Goal: Information Seeking & Learning: Understand process/instructions

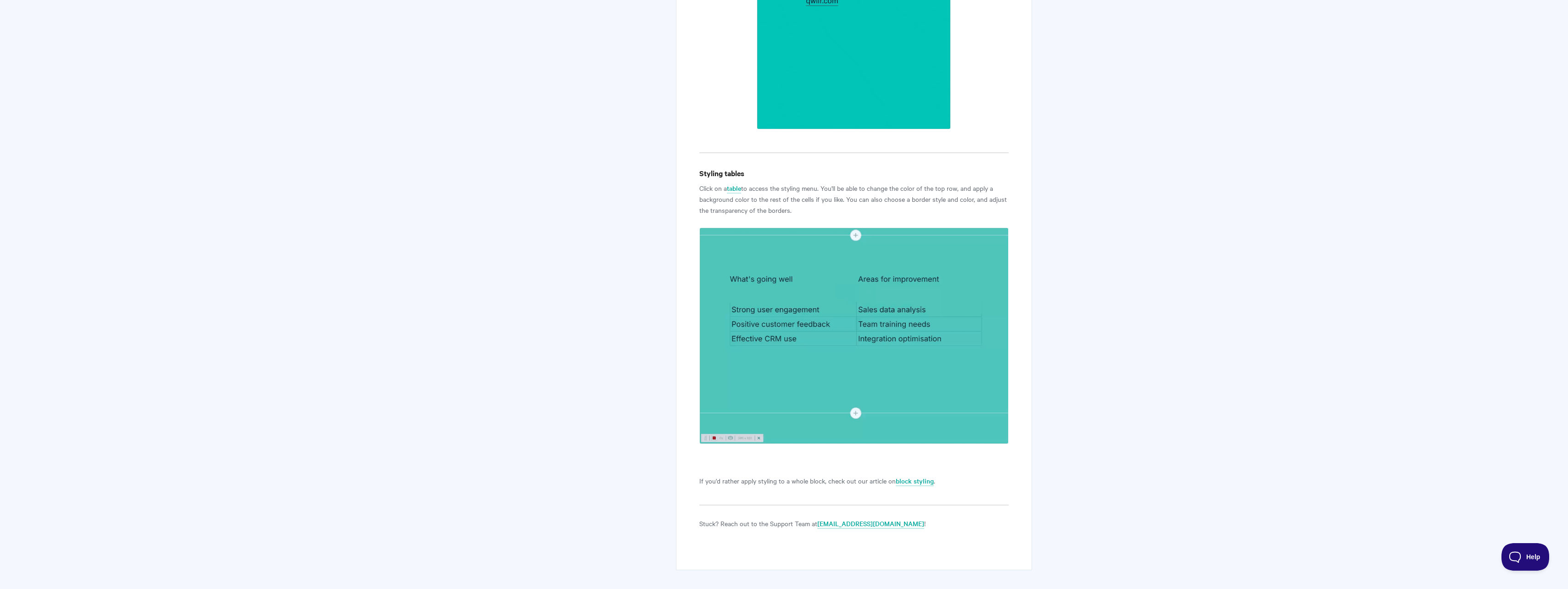
scroll to position [2099, 0]
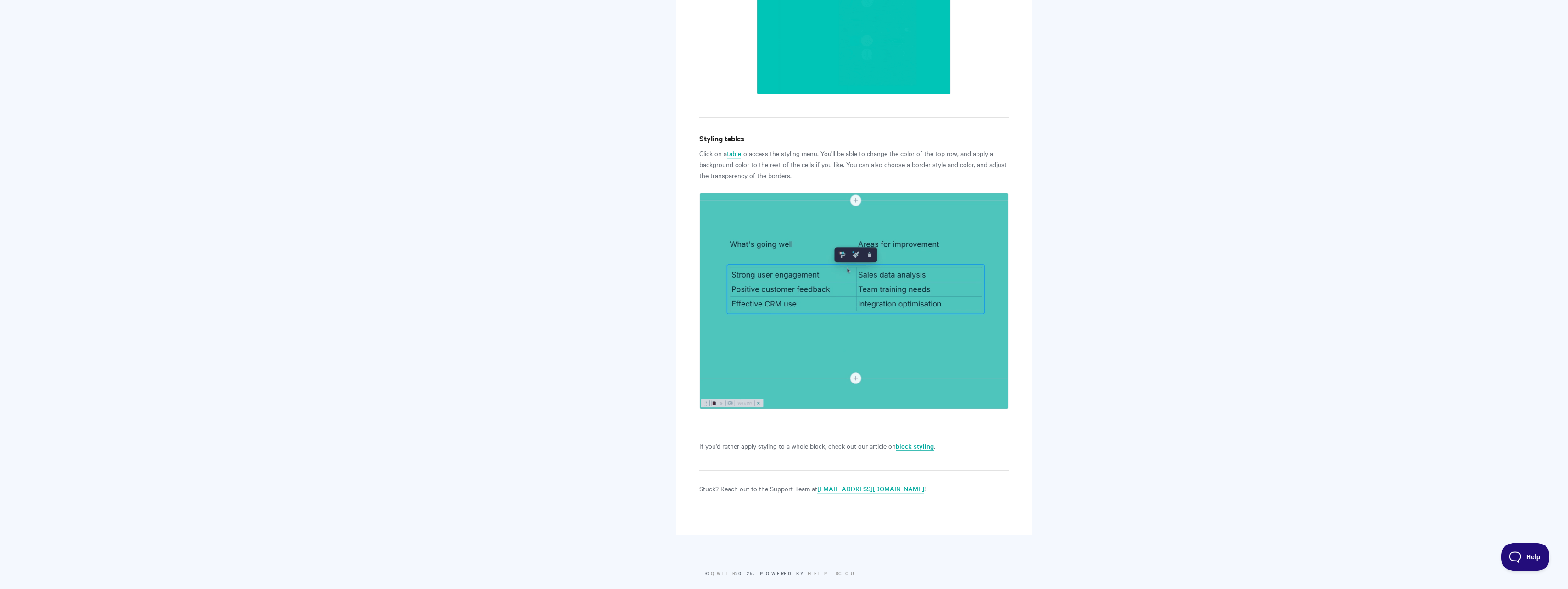
click at [919, 441] on link "block styling" at bounding box center [915, 446] width 38 height 10
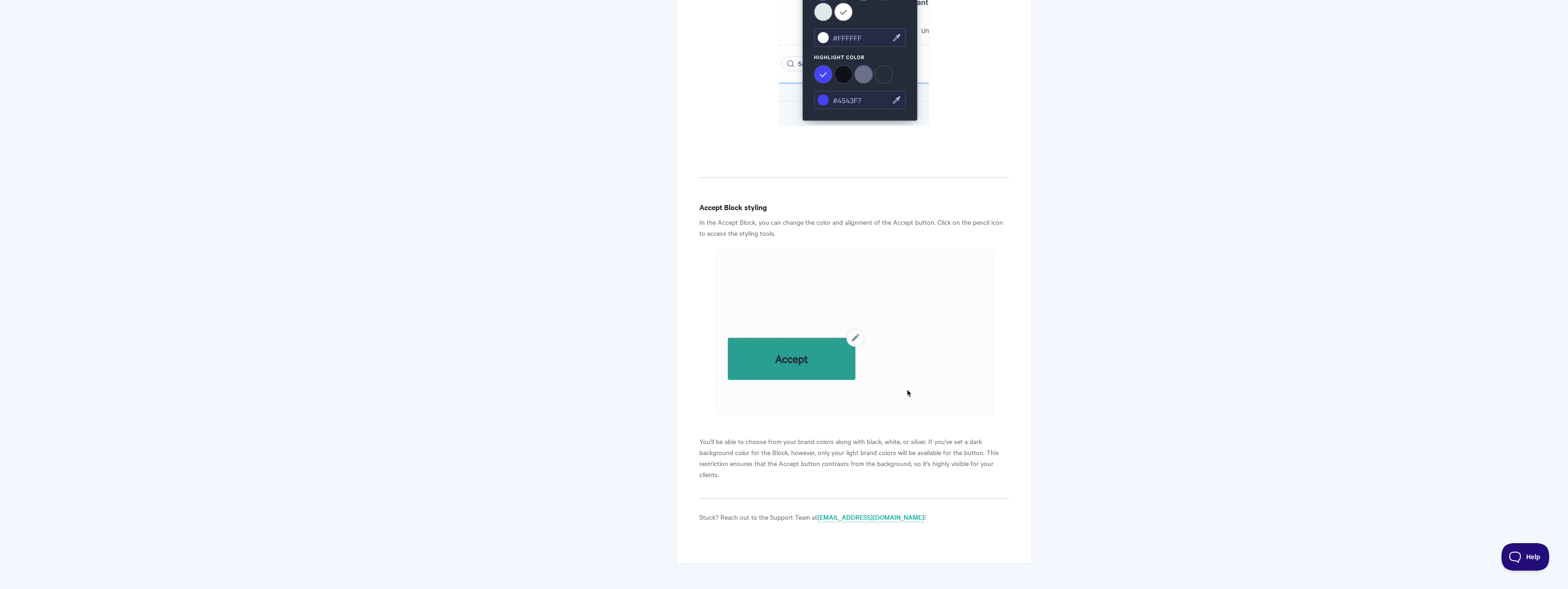
scroll to position [4149, 0]
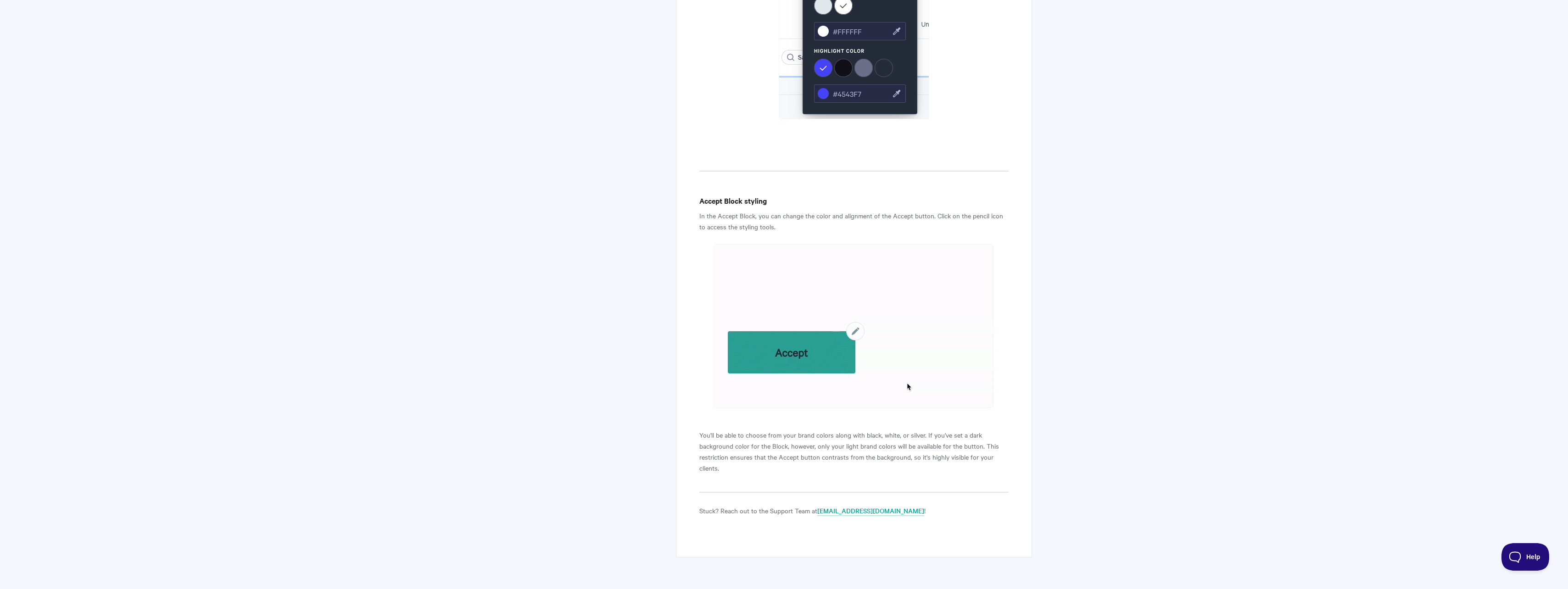
drag, startPoint x: 601, startPoint y: 86, endPoint x: 642, endPoint y: 1, distance: 94.4
